Goal: Obtain resource: Download file/media

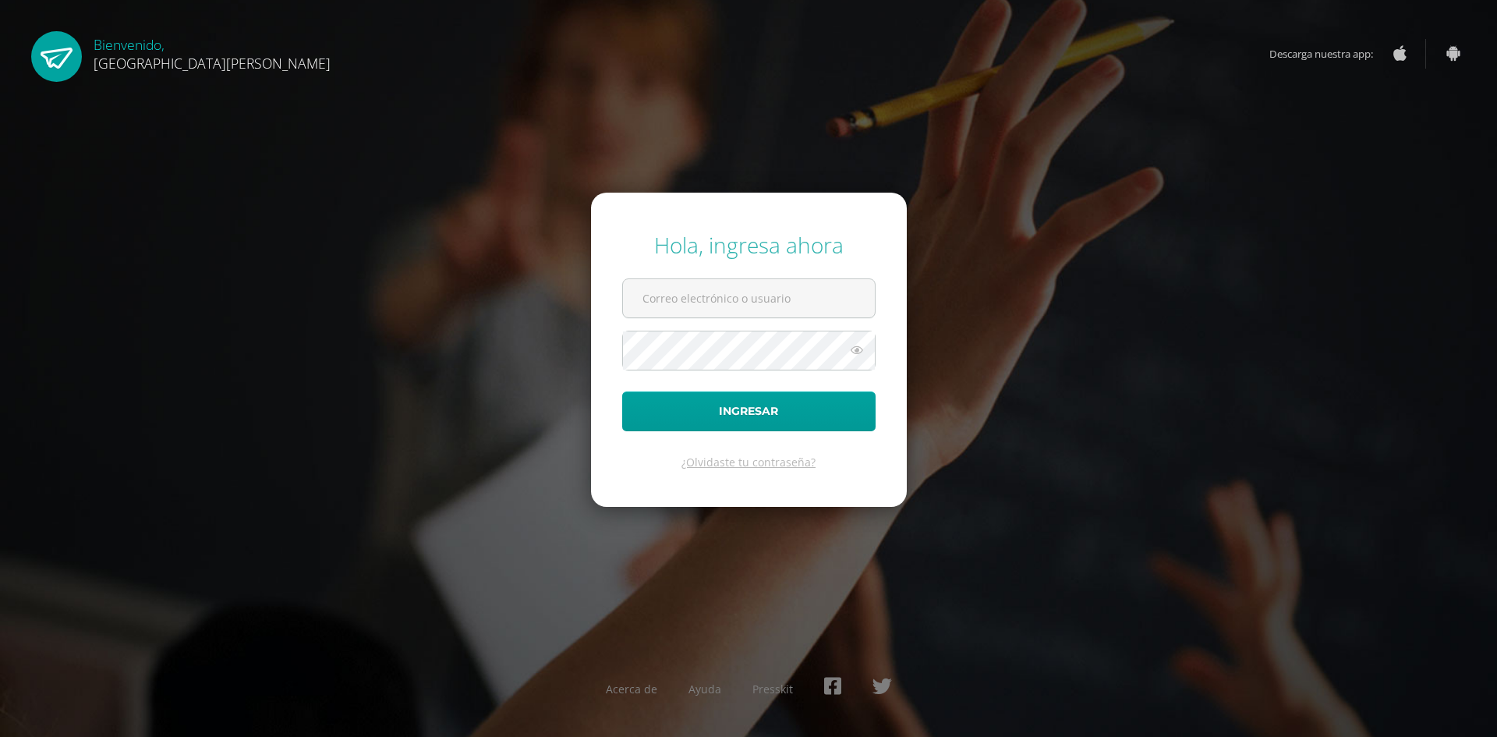
type input "darrenorantes@gmail.com"
click at [689, 416] on button "Ingresar" at bounding box center [748, 411] width 253 height 40
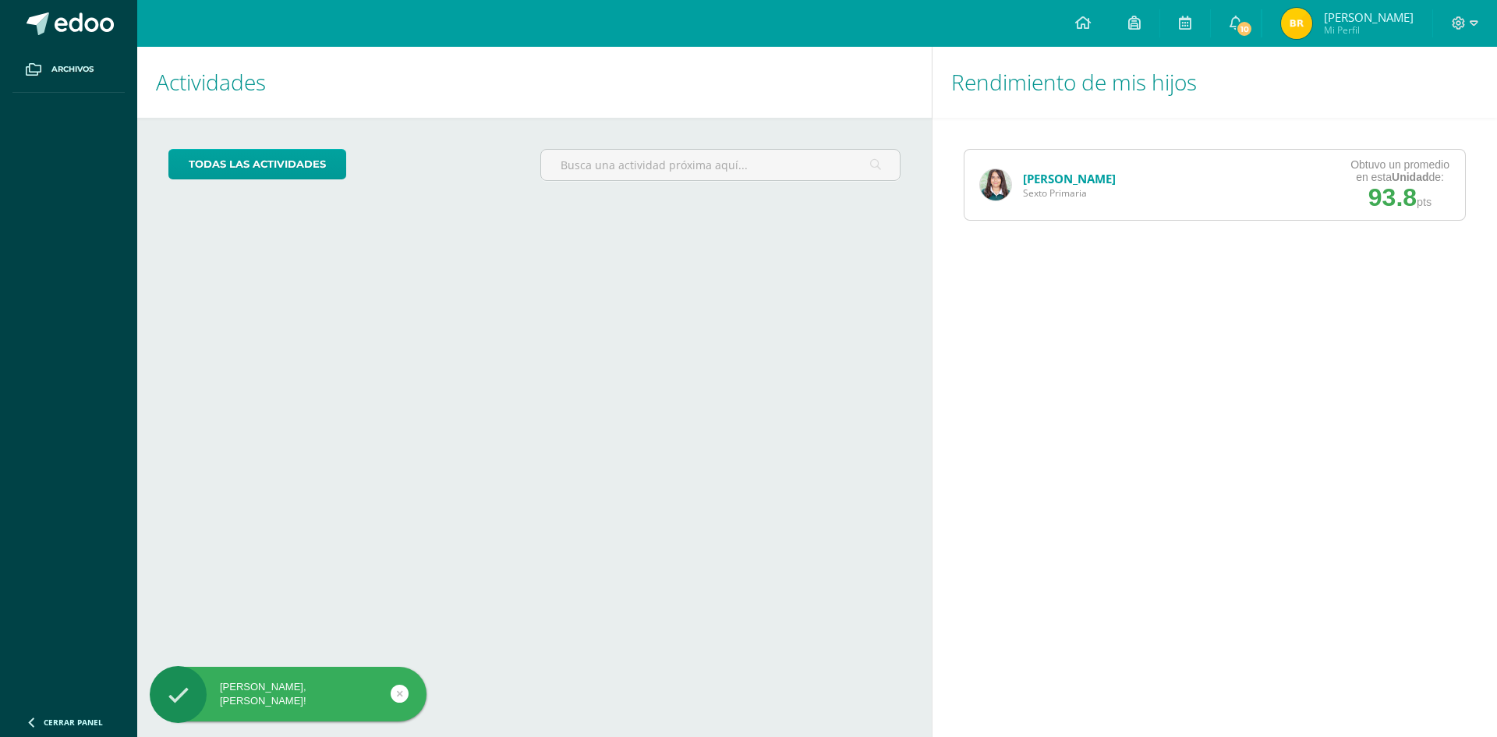
click at [1011, 196] on div "Dulce Orantes Sexto Primaria" at bounding box center [1048, 185] width 167 height 70
click at [998, 187] on img at bounding box center [995, 184] width 31 height 31
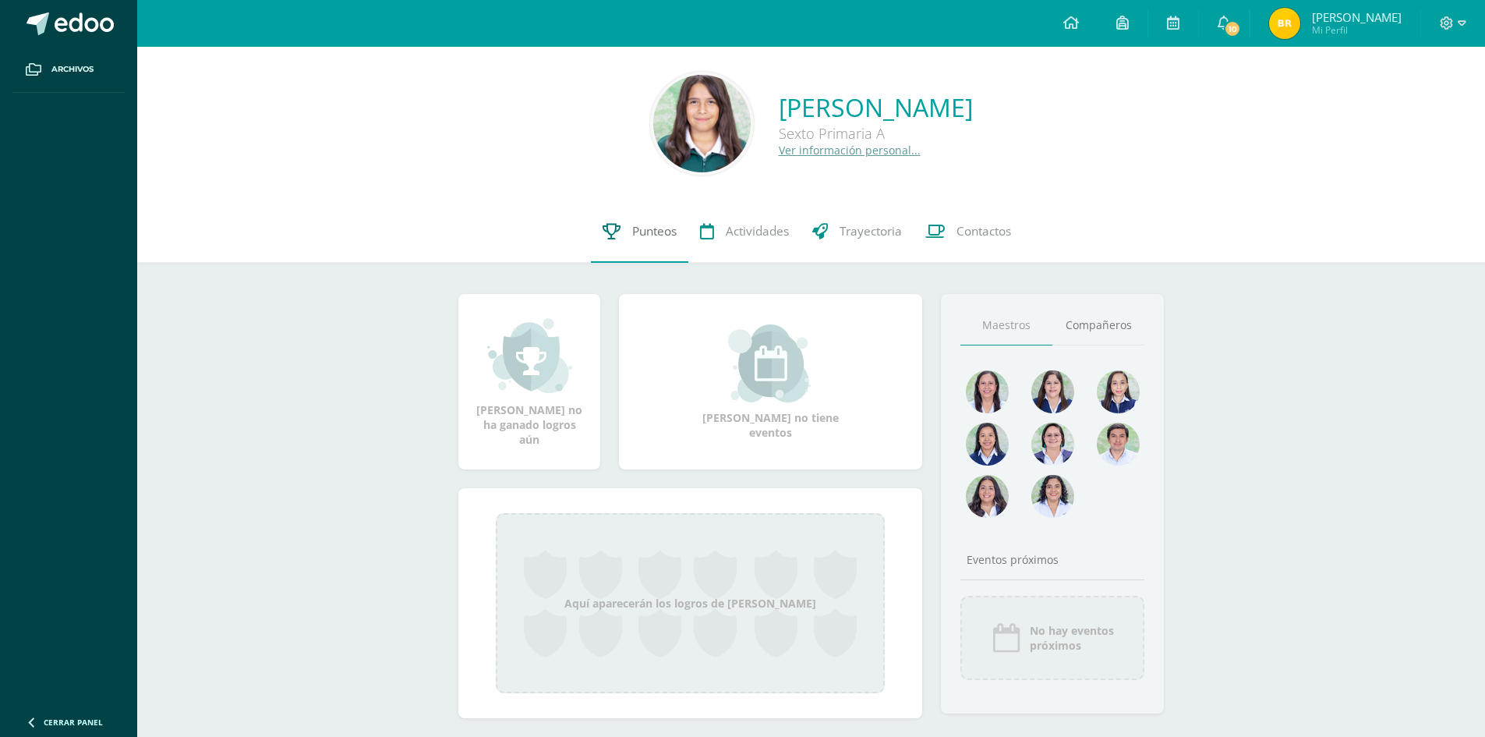
click at [632, 231] on span "Punteos" at bounding box center [654, 231] width 44 height 16
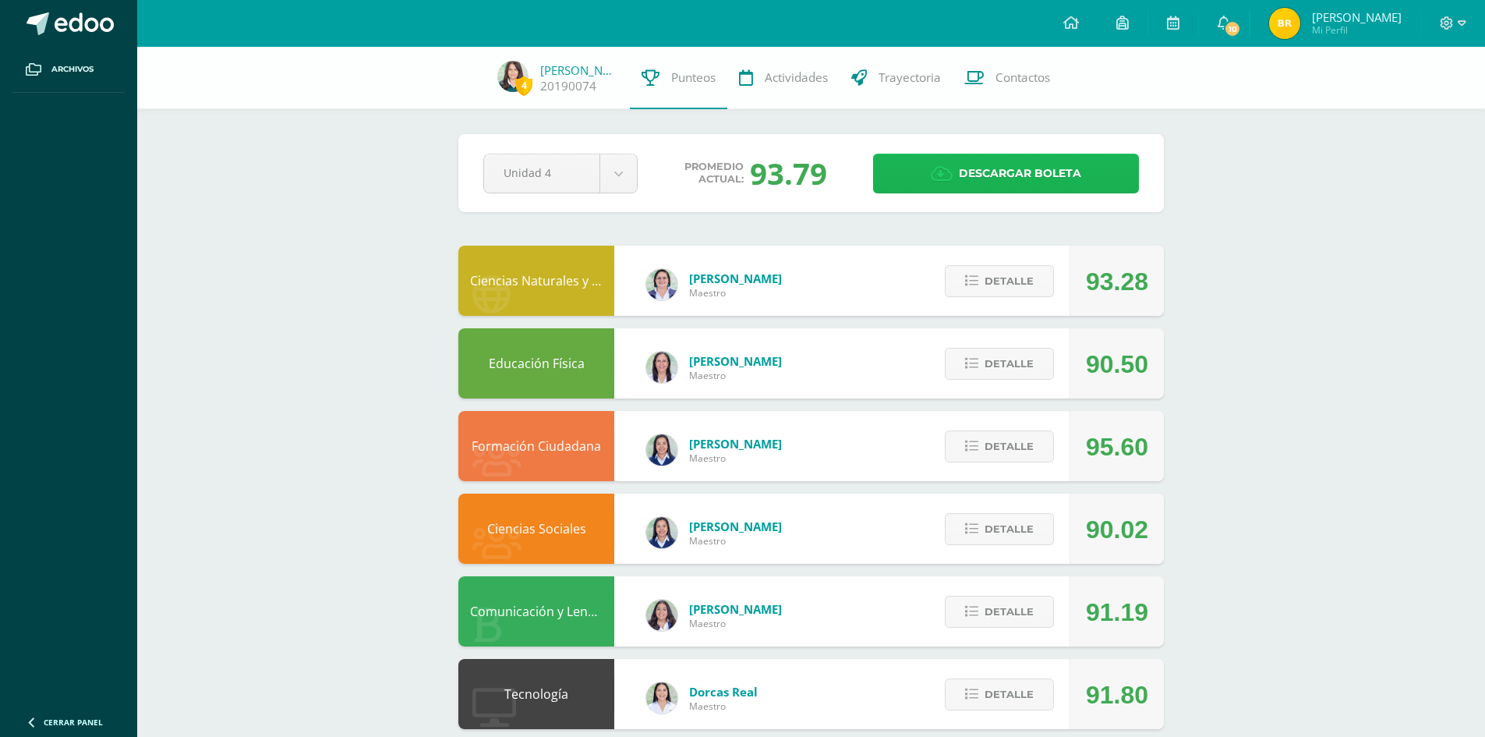
click at [997, 173] on span "Descargar boleta" at bounding box center [1020, 173] width 122 height 38
click at [512, 84] on img at bounding box center [512, 76] width 31 height 31
